Goal: Understand process/instructions: Learn how to perform a task or action

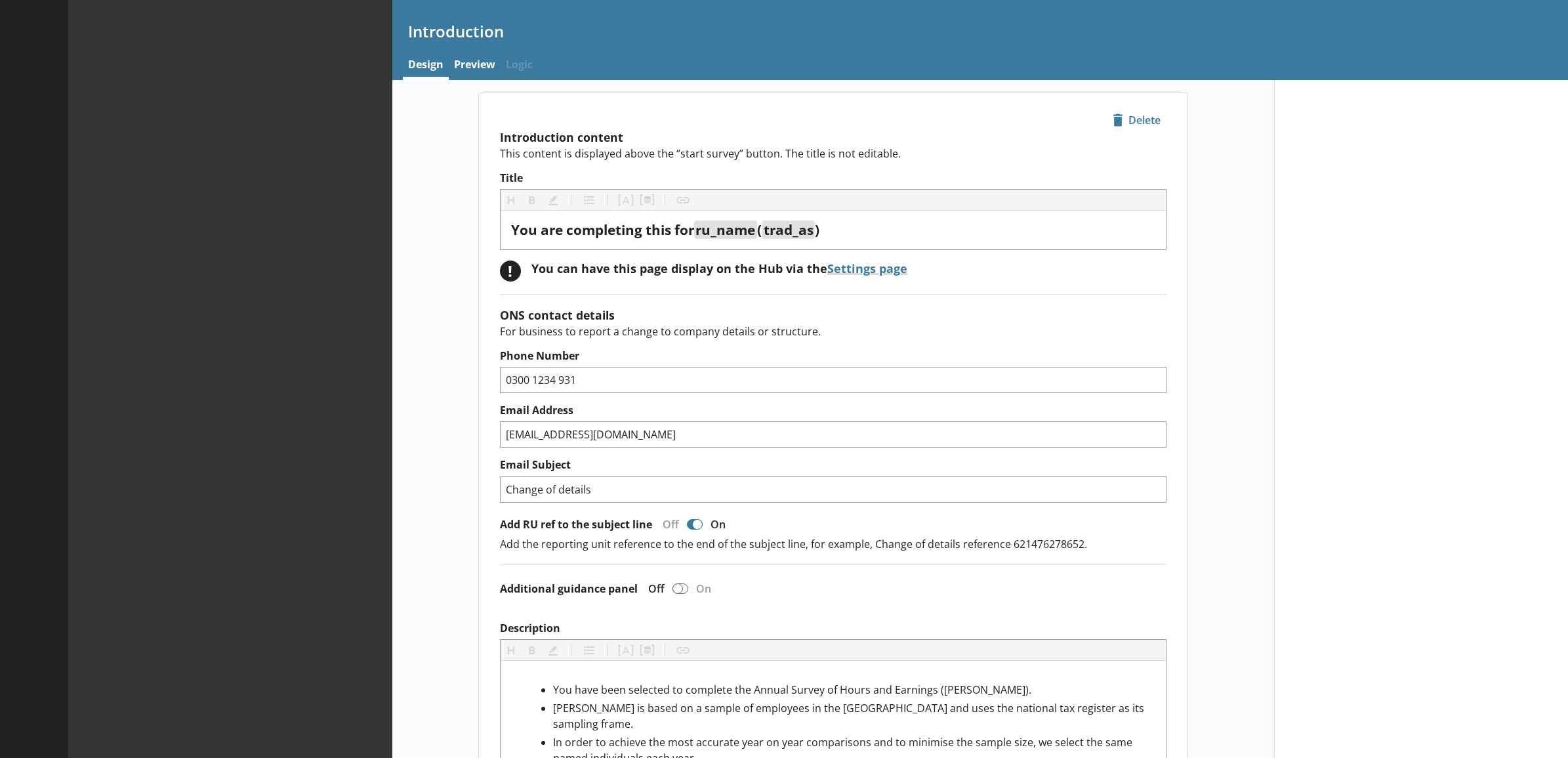
type textarea "x"
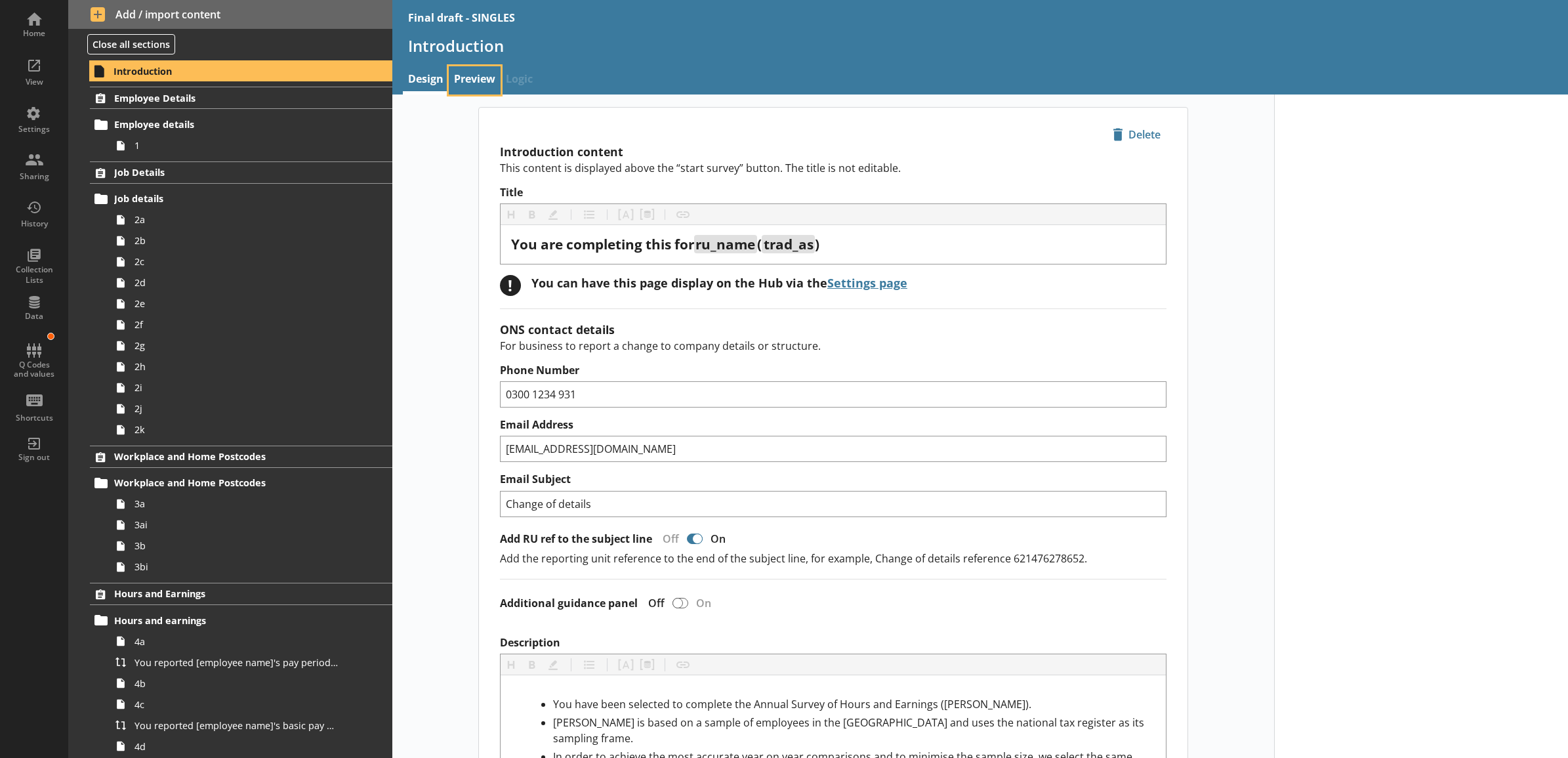
click at [470, 76] on link "Preview" at bounding box center [475, 80] width 52 height 28
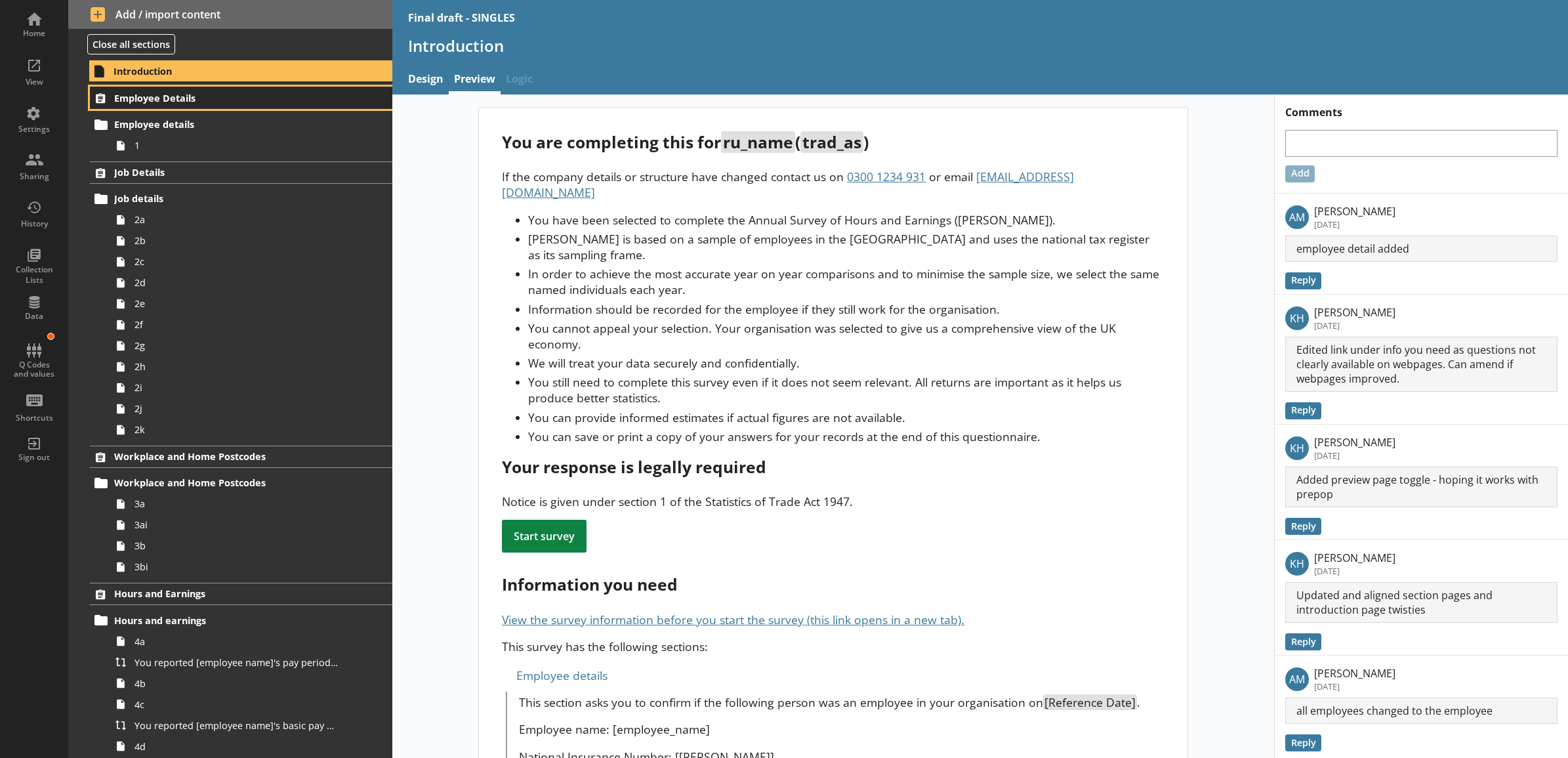
click at [244, 98] on span "Employee Details" at bounding box center [224, 97] width 219 height 12
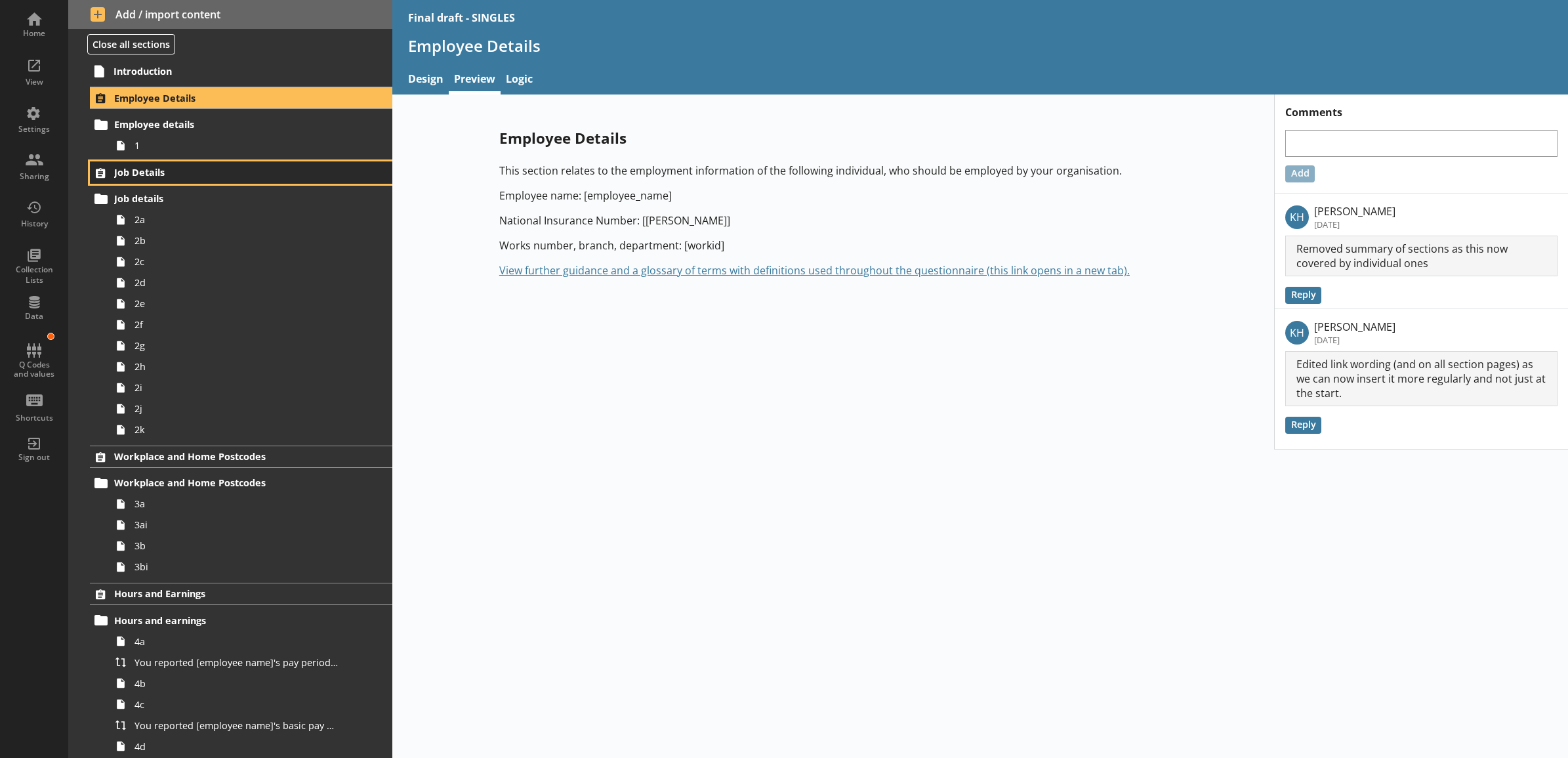
click at [253, 166] on span "Job Details" at bounding box center [224, 171] width 219 height 12
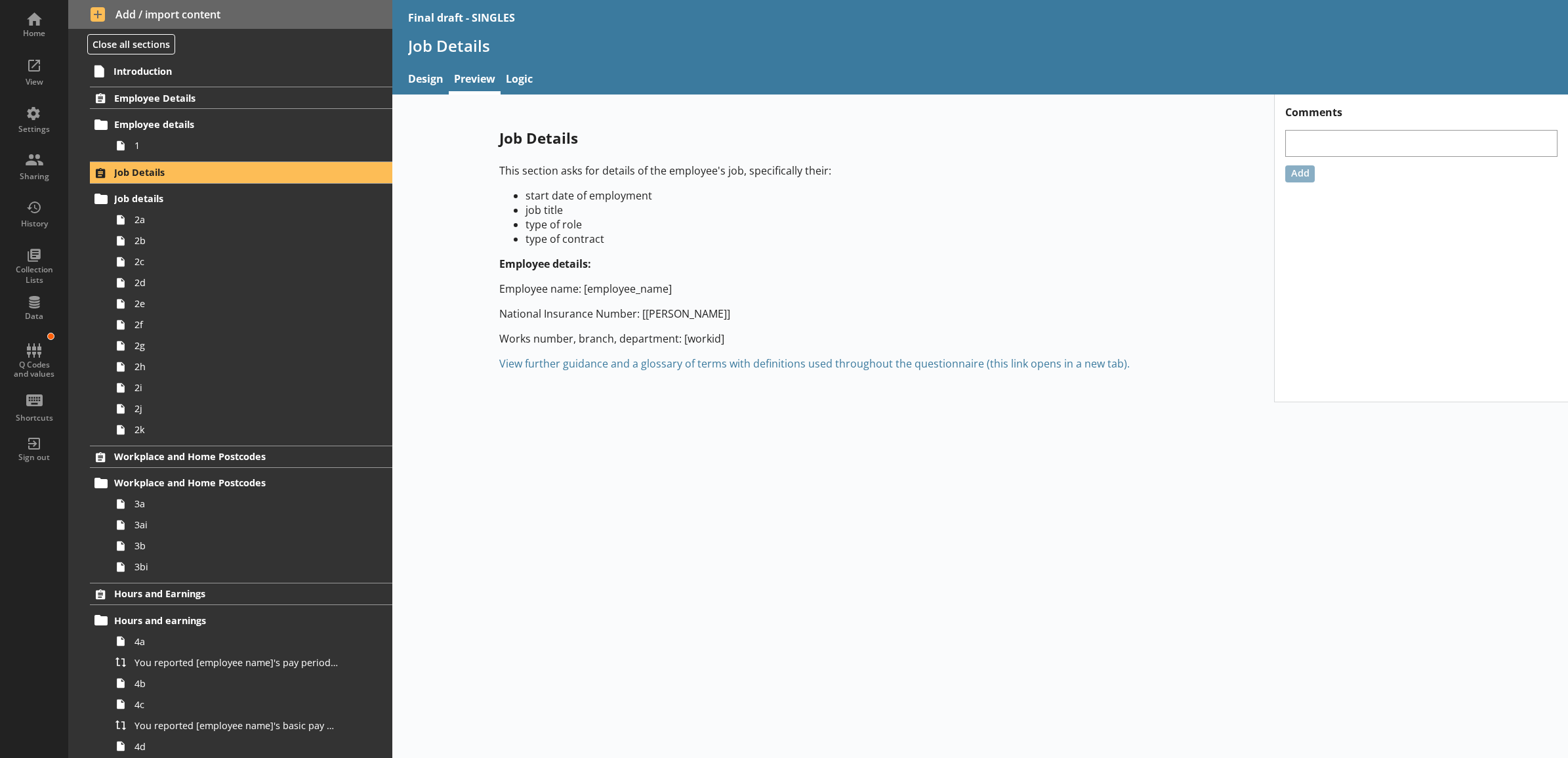
click at [623, 371] on link "View further guidance and a glossary of terms with definitions used throughout …" at bounding box center [814, 363] width 630 height 15
click at [697, 517] on div "Job Details This section asks for details of the employee's job, specifically t…" at bounding box center [981, 426] width 1177 height 663
click at [224, 459] on span "Workplace and Home Postcodes" at bounding box center [224, 456] width 219 height 12
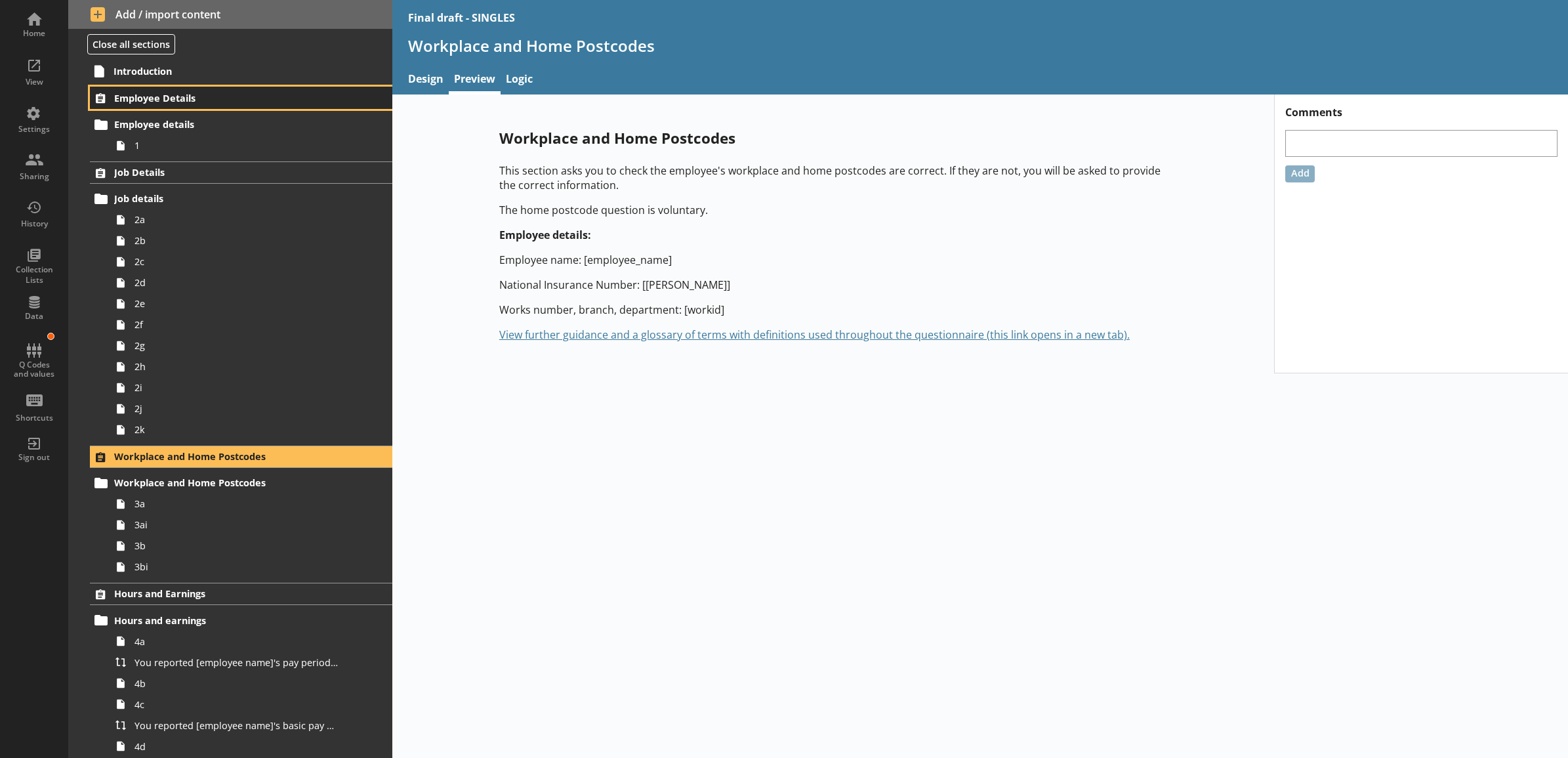
click at [204, 96] on span "Employee Details" at bounding box center [224, 97] width 219 height 12
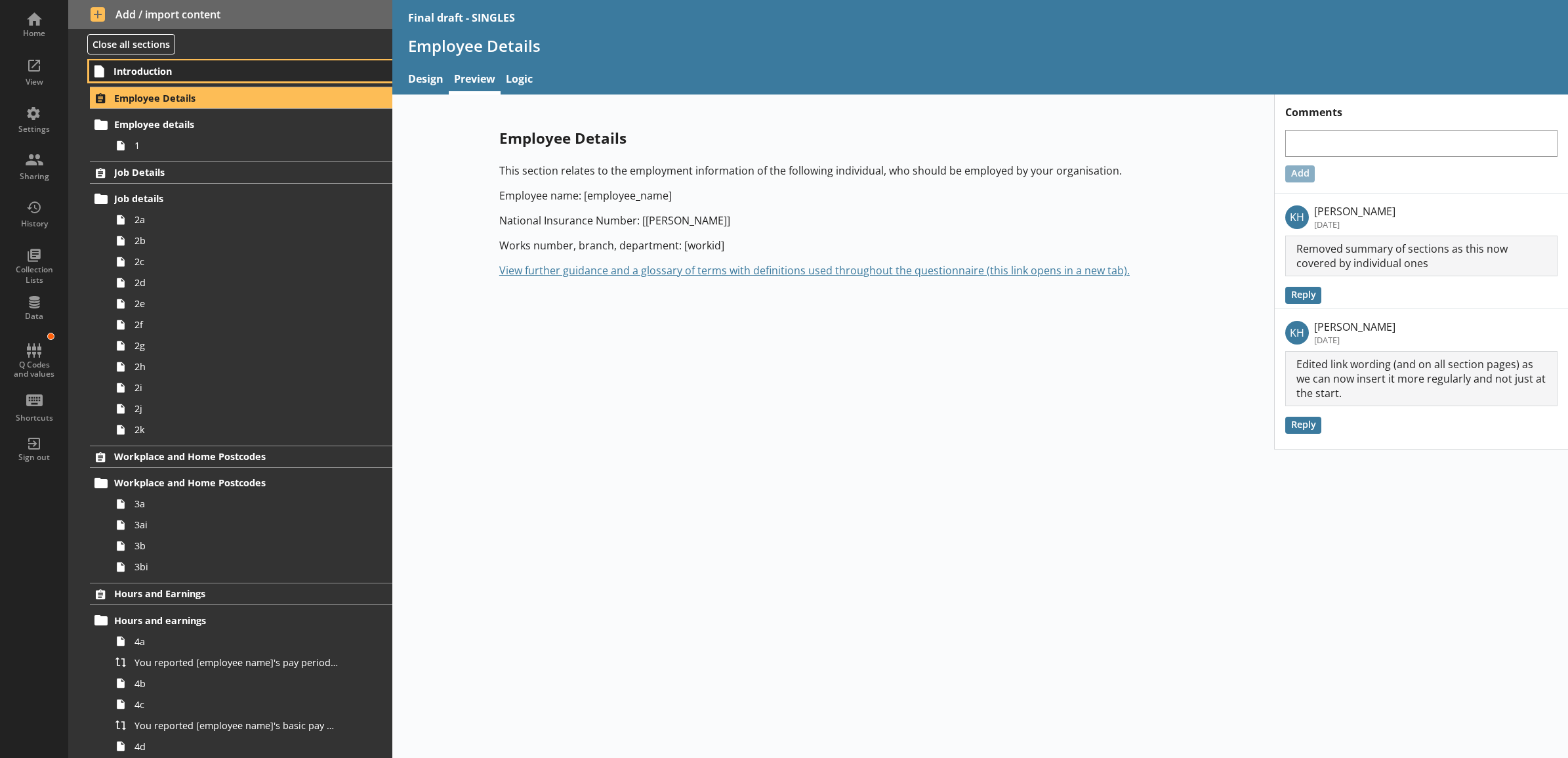
click at [211, 71] on span "Introduction" at bounding box center [223, 71] width 220 height 12
